Goal: Task Accomplishment & Management: Complete application form

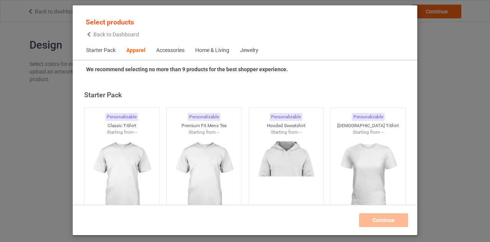
scroll to position [285, 0]
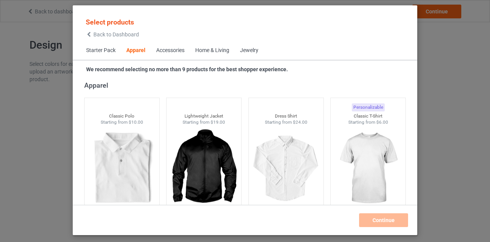
click at [87, 35] on icon at bounding box center [89, 34] width 7 height 5
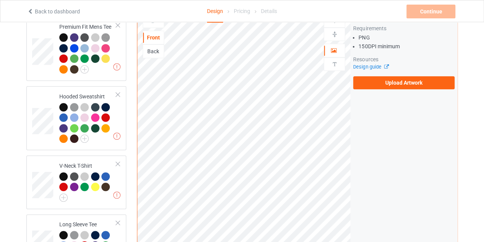
scroll to position [147, 0]
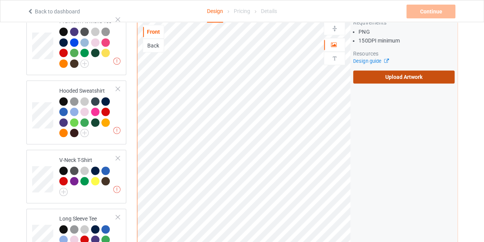
click at [393, 70] on label "Upload Artwork" at bounding box center [403, 76] width 101 height 13
click at [0, 0] on input "Upload Artwork" at bounding box center [0, 0] width 0 height 0
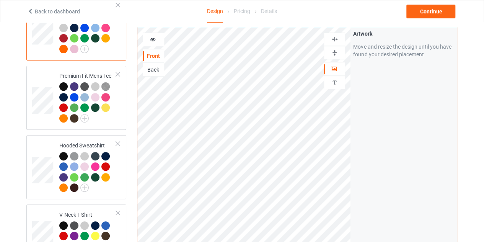
scroll to position [88, 0]
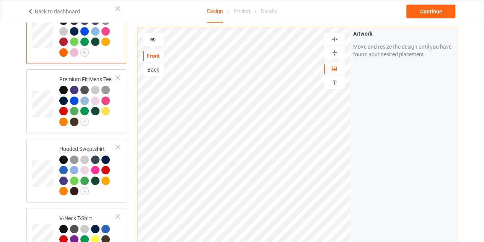
click at [150, 40] on icon at bounding box center [153, 38] width 7 height 5
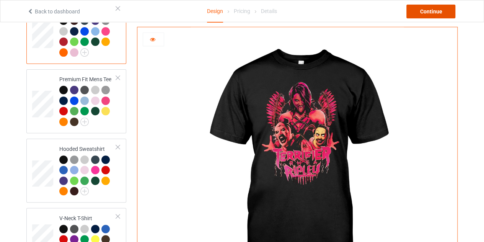
click at [427, 5] on div "Continue" at bounding box center [431, 12] width 49 height 14
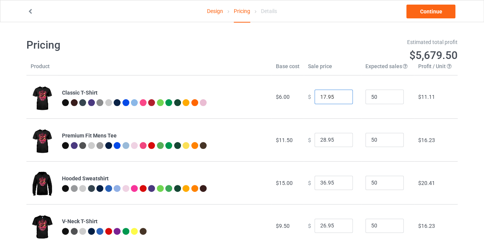
click at [339, 101] on input "17.95" at bounding box center [334, 97] width 38 height 15
type input "16.95"
click at [340, 98] on input "16.95" at bounding box center [334, 97] width 38 height 15
click at [427, 13] on link "Continue" at bounding box center [431, 12] width 49 height 14
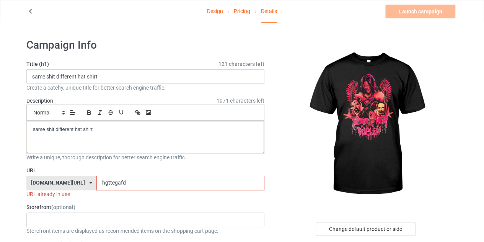
click at [167, 134] on div "same shit different hat shirt" at bounding box center [145, 137] width 237 height 32
drag, startPoint x: 83, startPoint y: 125, endPoint x: 34, endPoint y: 131, distance: 48.6
click at [34, 131] on p "same shit different hat shirt" at bounding box center [145, 129] width 225 height 7
click at [60, 136] on div "shirt" at bounding box center [145, 137] width 237 height 32
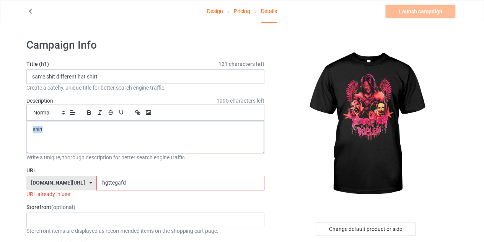
click at [60, 136] on div "shirt" at bounding box center [145, 137] width 237 height 32
click at [72, 133] on div "LIMITED EDITION" at bounding box center [145, 137] width 237 height 32
copy p "LIMITED EDITION"
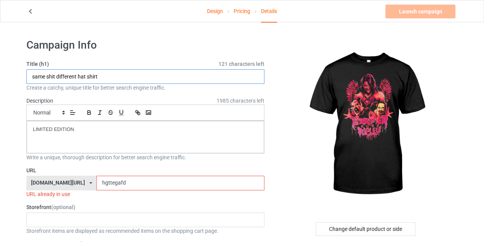
click at [112, 76] on input "same shit different hat shirt" at bounding box center [145, 76] width 238 height 15
paste input "LIMITED EDITION"
type input "LIMITED EDITION"
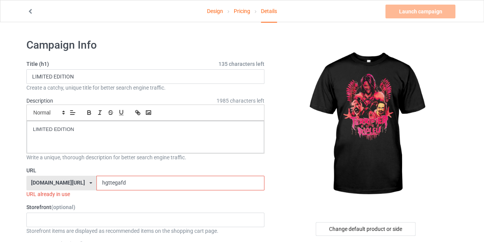
click at [132, 180] on input "hgttegafd" at bounding box center [180, 183] width 168 height 15
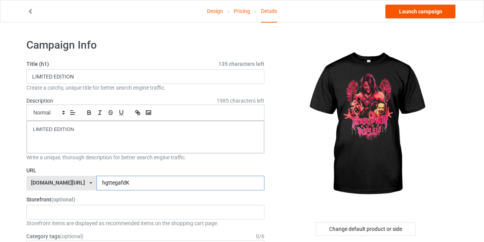
type input "hgttegafdK"
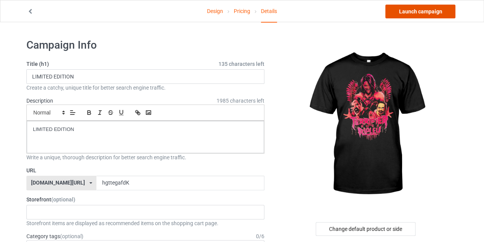
click at [416, 11] on link "Launch campaign" at bounding box center [421, 12] width 70 height 14
